Goal: Information Seeking & Learning: Check status

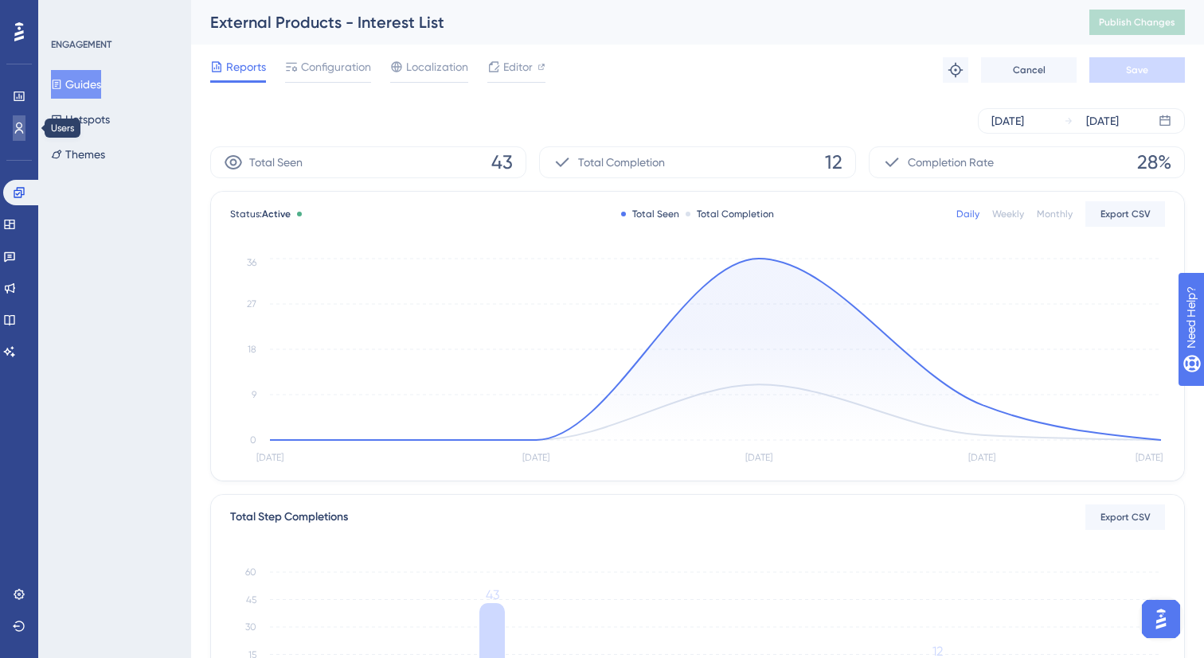
click at [25, 123] on link at bounding box center [19, 127] width 13 height 25
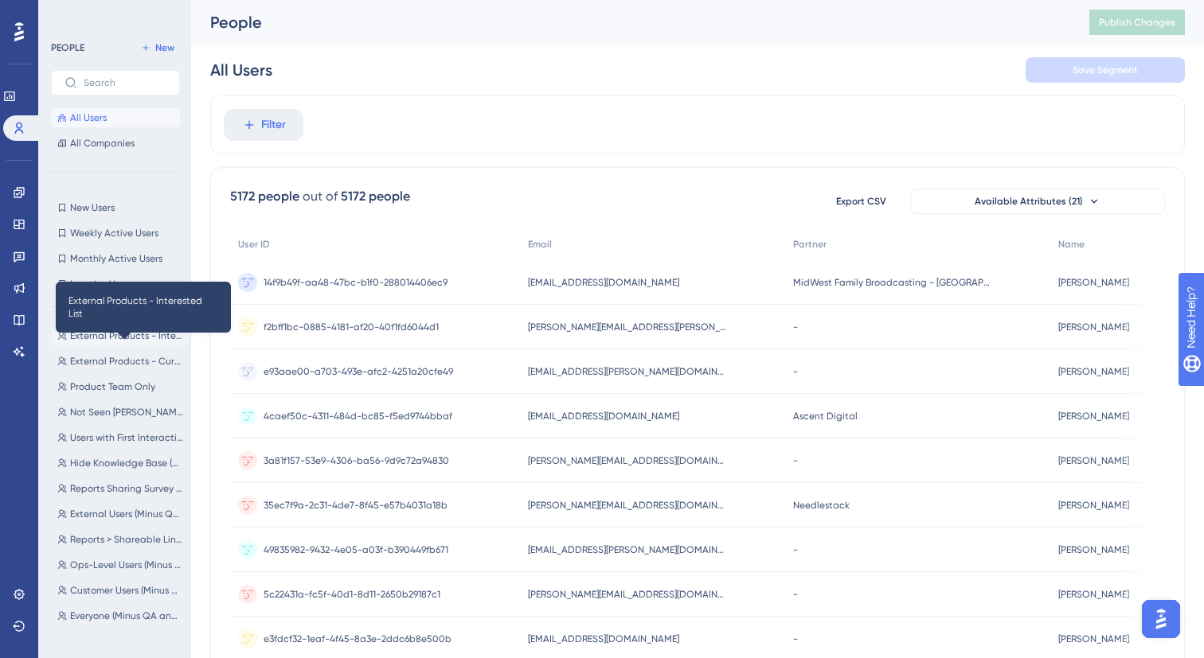
click at [91, 336] on span "External Products - Interested List" at bounding box center [126, 336] width 113 height 13
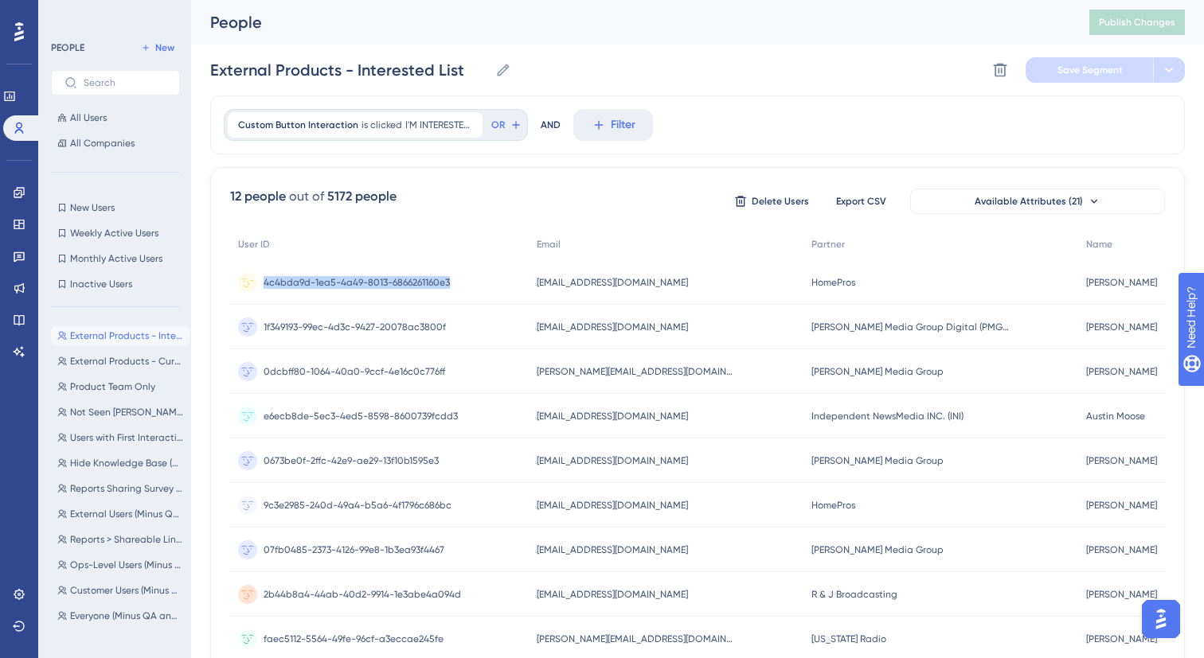
drag, startPoint x: 728, startPoint y: 273, endPoint x: 545, endPoint y: 267, distance: 184.0
click at [0, 0] on div "4c4bda9d-1ea5-4a49-8013-6866261160e3 4c4bda9d-1ea5-4a49-8013-6866261160e3 thood…" at bounding box center [0, 0] width 0 height 0
click at [464, 277] on div "4c4bda9d-1ea5-4a49-8013-6866261160e3 4c4bda9d-1ea5-4a49-8013-6866261160e3" at bounding box center [379, 282] width 299 height 45
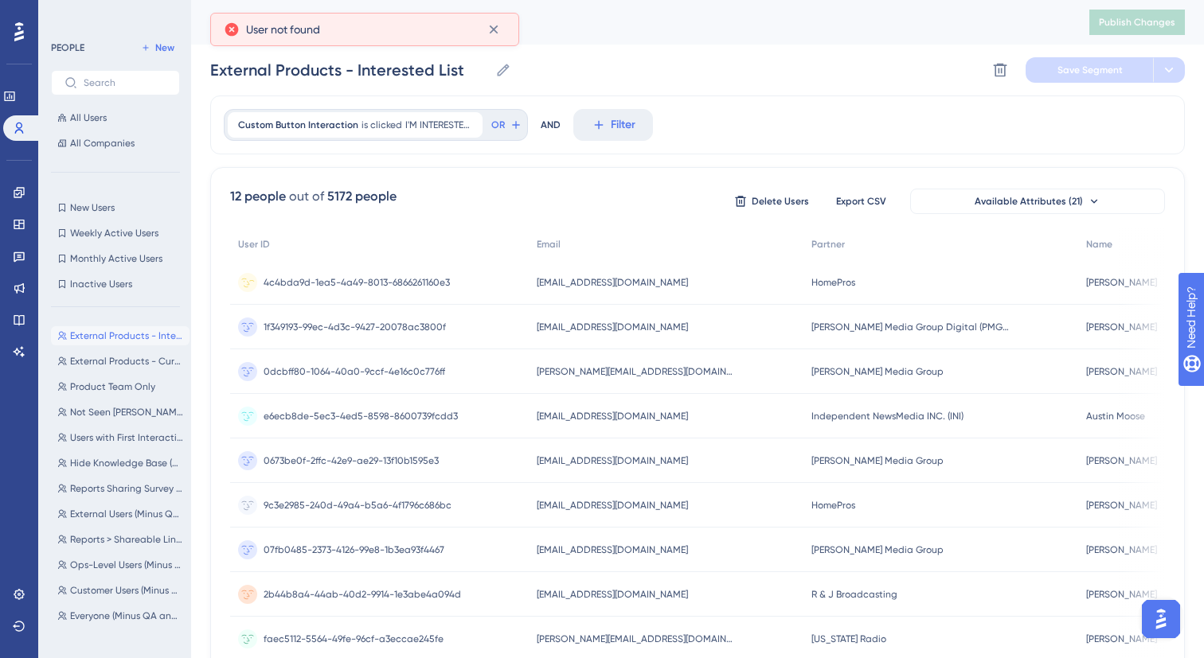
click at [439, 266] on div "4c4bda9d-1ea5-4a49-8013-6866261160e3 4c4bda9d-1ea5-4a49-8013-6866261160e3" at bounding box center [357, 282] width 186 height 45
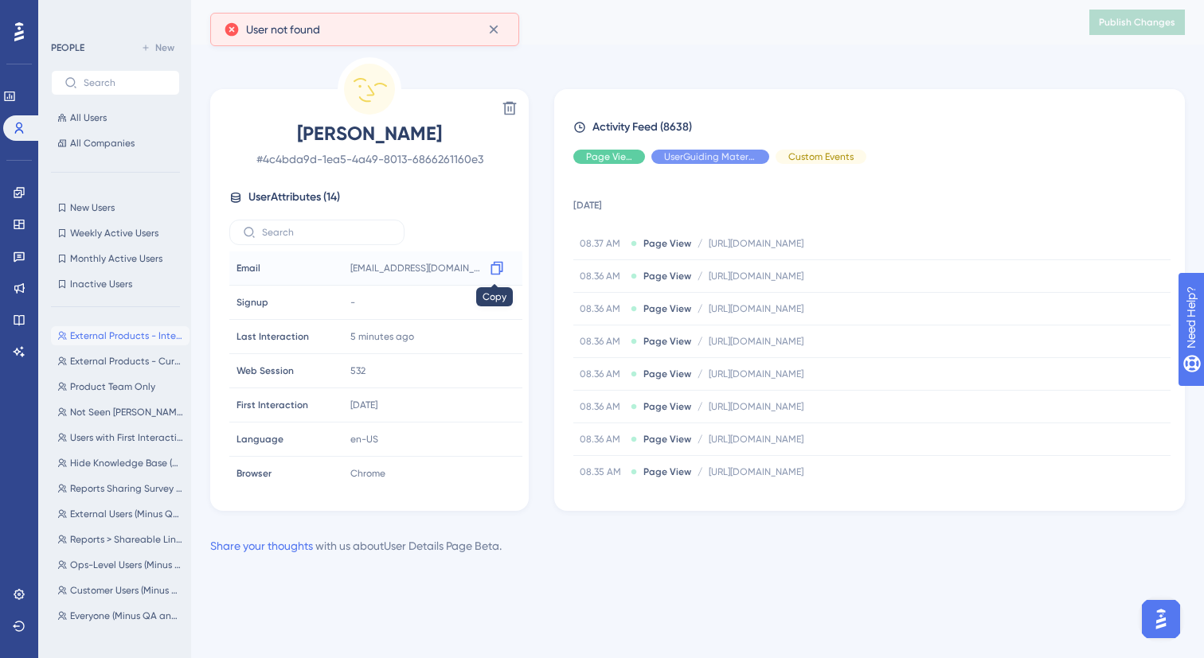
click at [496, 261] on icon at bounding box center [497, 268] width 16 height 16
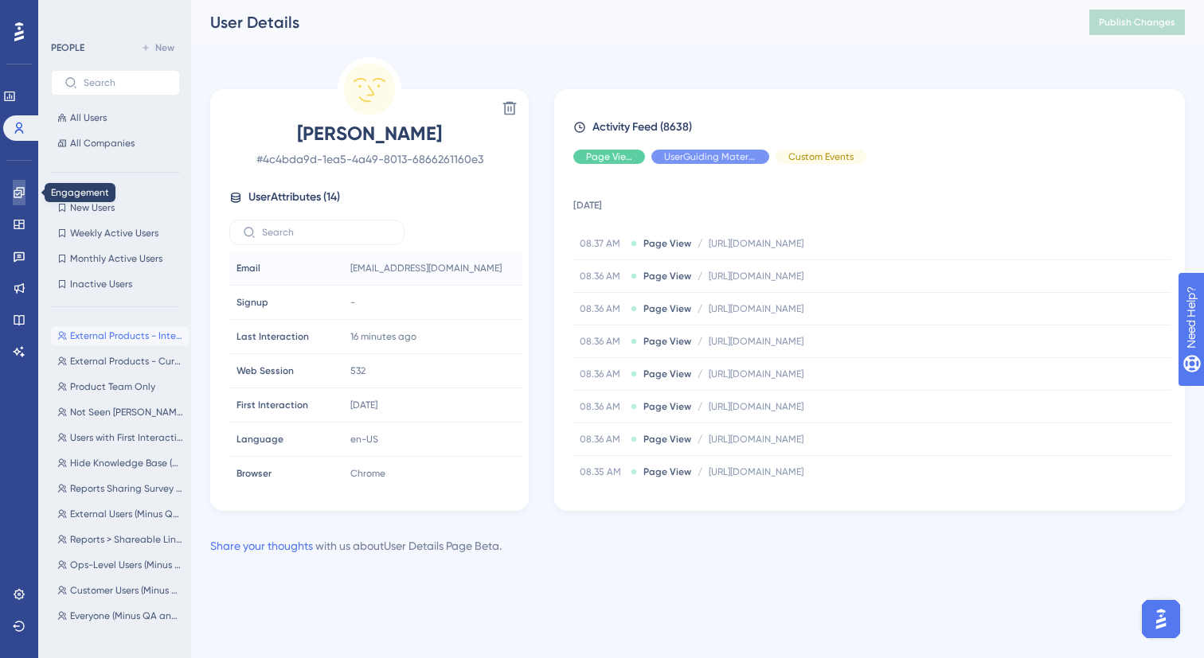
click at [16, 202] on link at bounding box center [19, 192] width 13 height 25
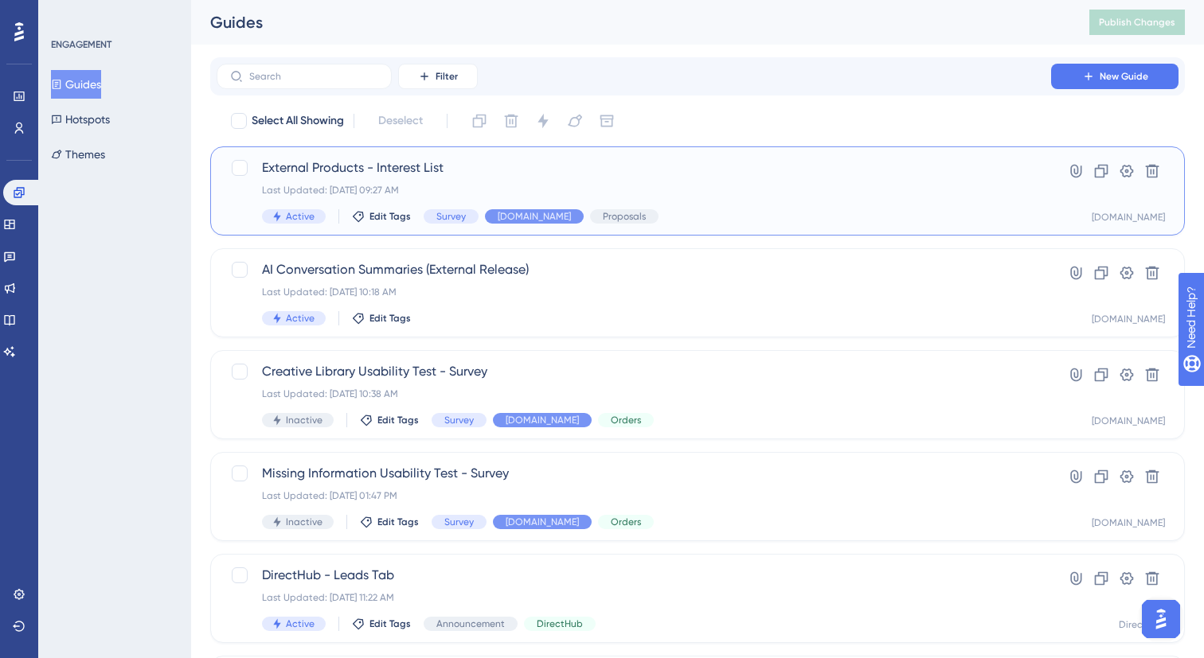
click at [534, 180] on div "External Products - Interest List Last Updated: Oct 06 2025, 09:27 AM Active Ed…" at bounding box center [634, 190] width 744 height 65
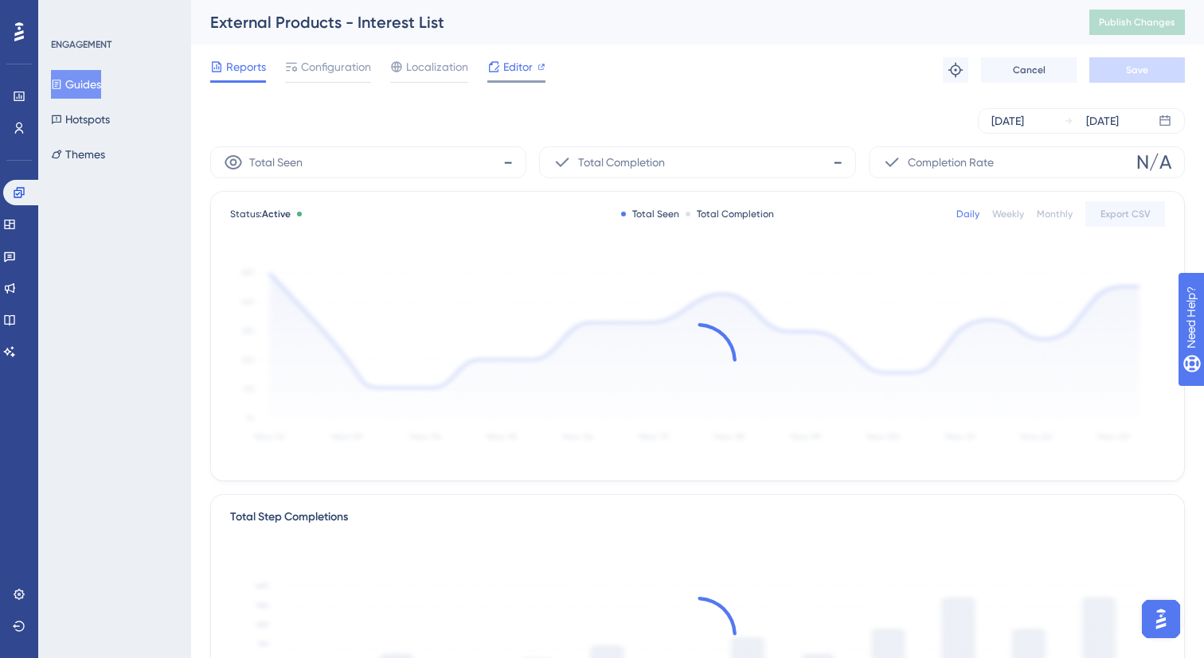
click at [523, 67] on span "Editor" at bounding box center [517, 66] width 29 height 19
